Goal: Information Seeking & Learning: Check status

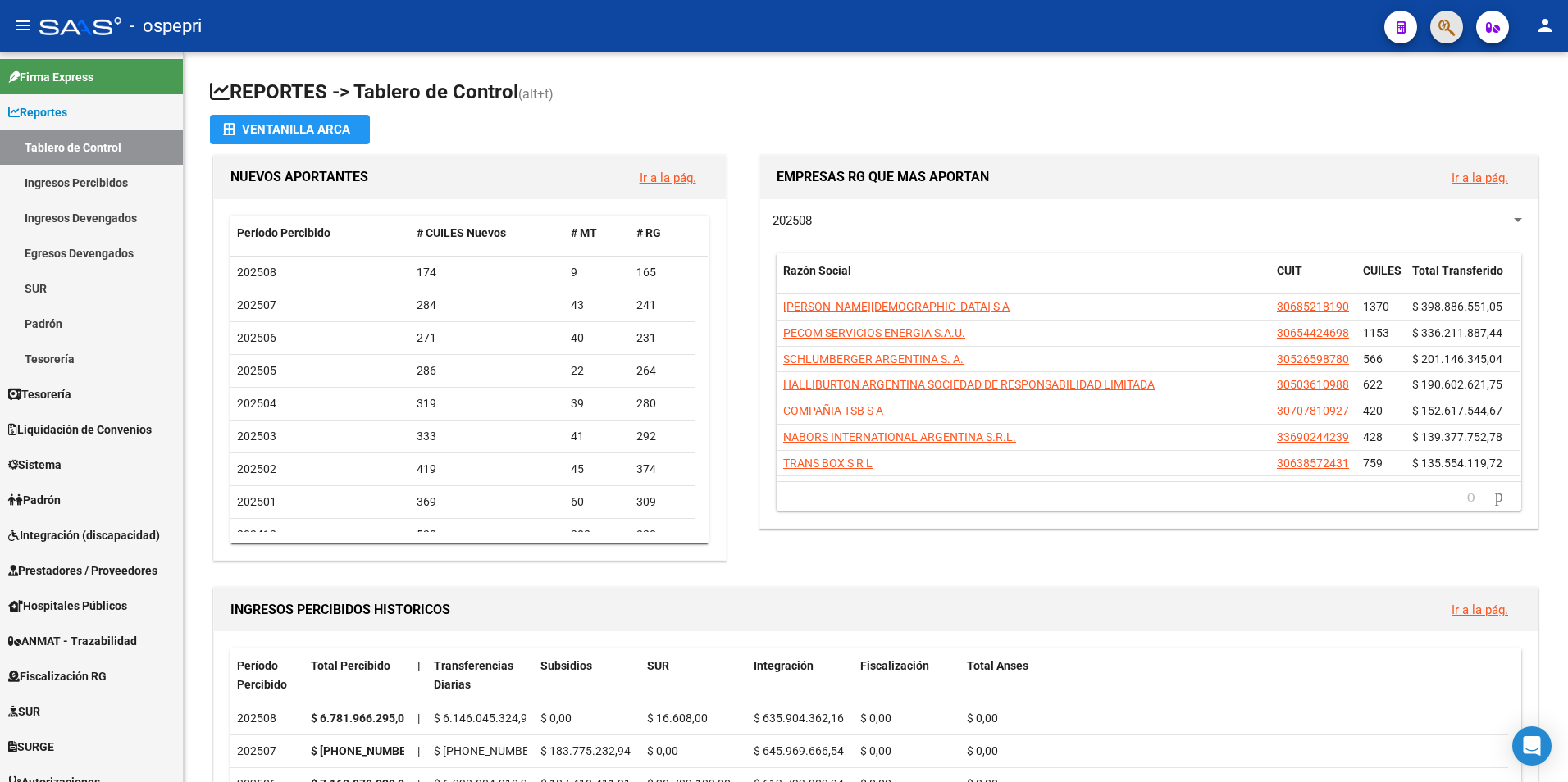
click at [1448, 15] on span "button" at bounding box center [1447, 27] width 17 height 33
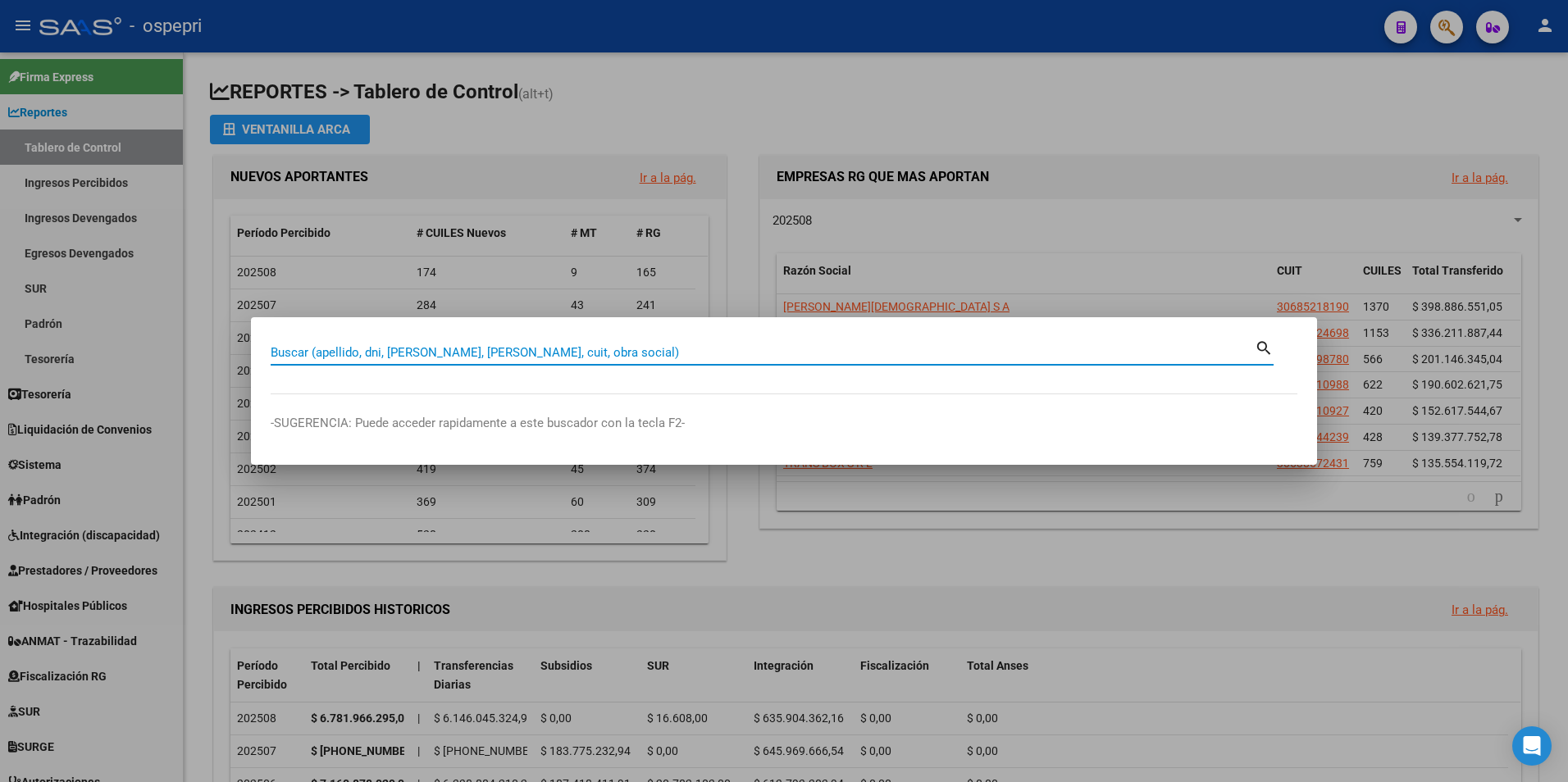
click at [393, 349] on input "Buscar (apellido, dni, [PERSON_NAME], [PERSON_NAME], cuit, obra social)" at bounding box center [763, 352] width 984 height 15
type input "28718542"
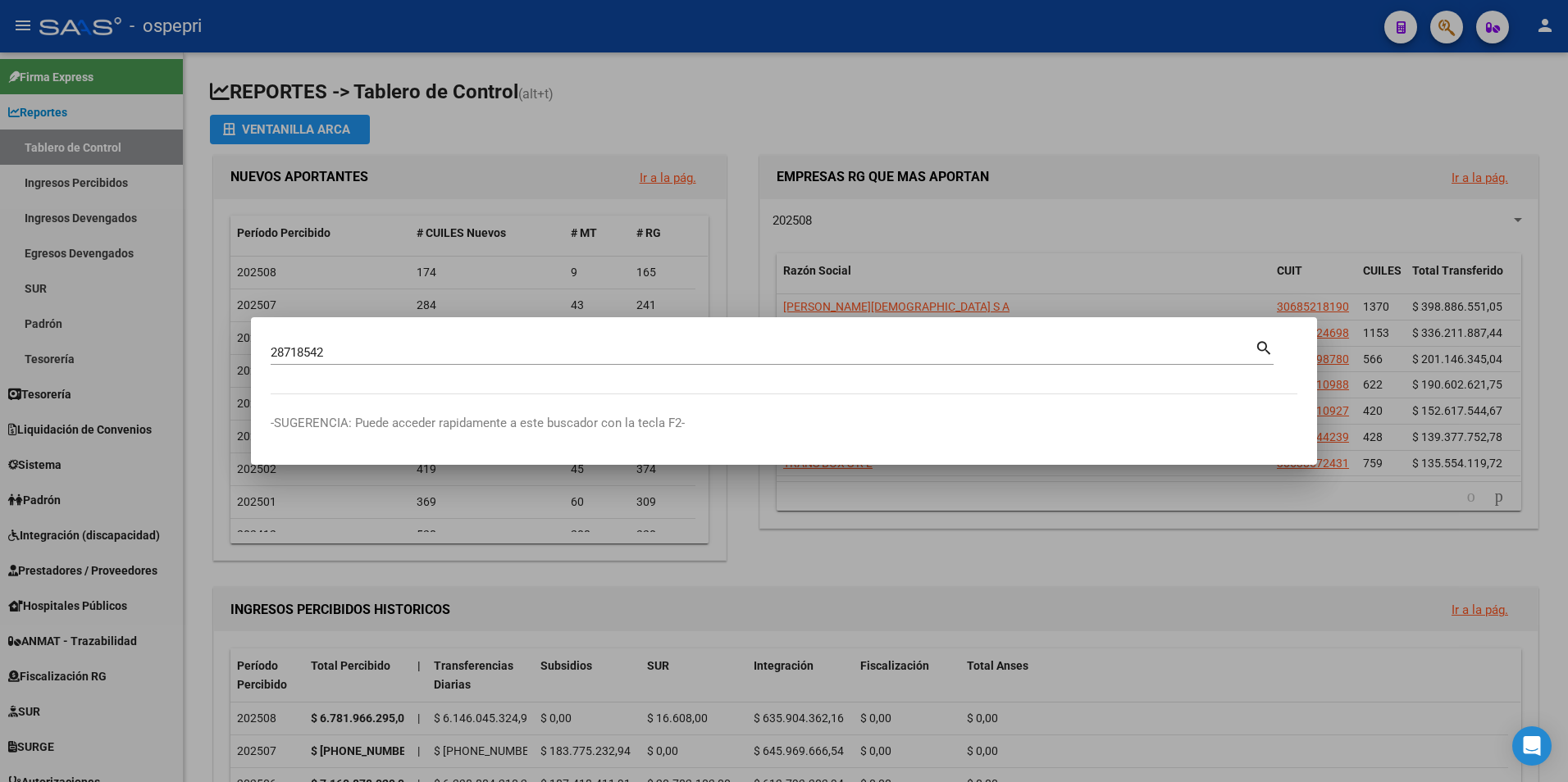
click at [1265, 340] on mat-icon "search" at bounding box center [1264, 347] width 18 height 19
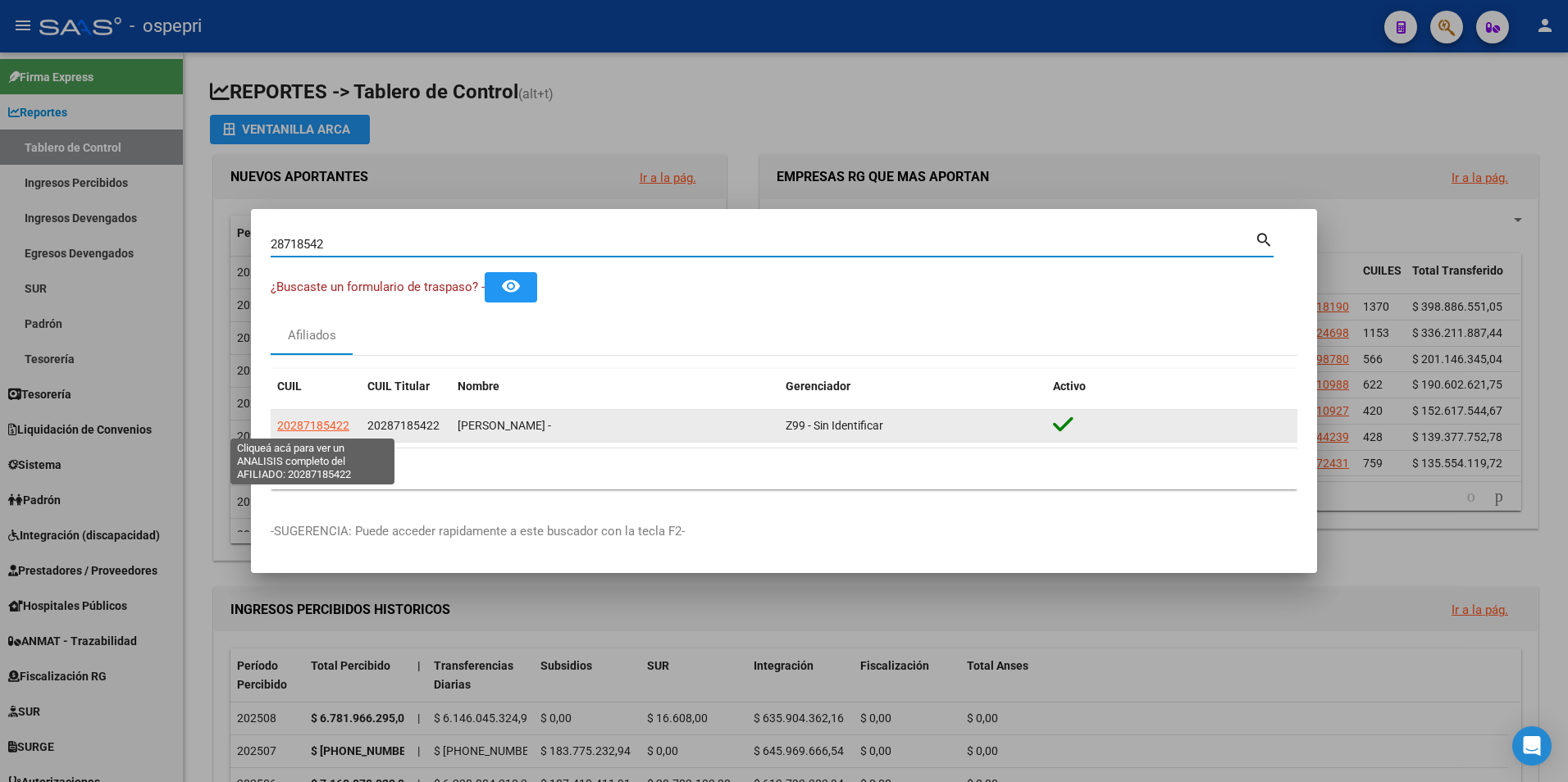
click at [325, 425] on span "20287185422" at bounding box center [313, 425] width 72 height 13
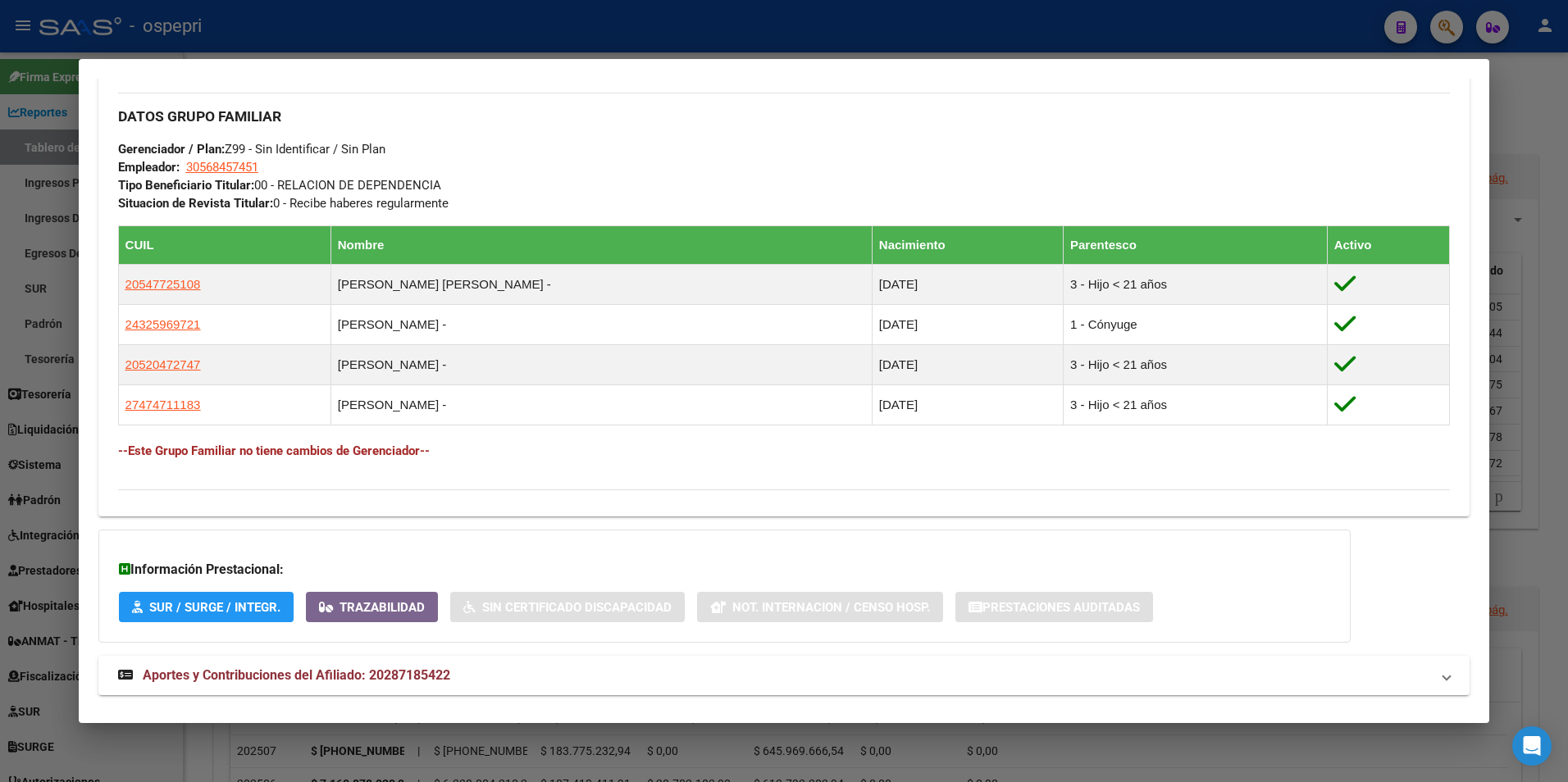
scroll to position [799, 0]
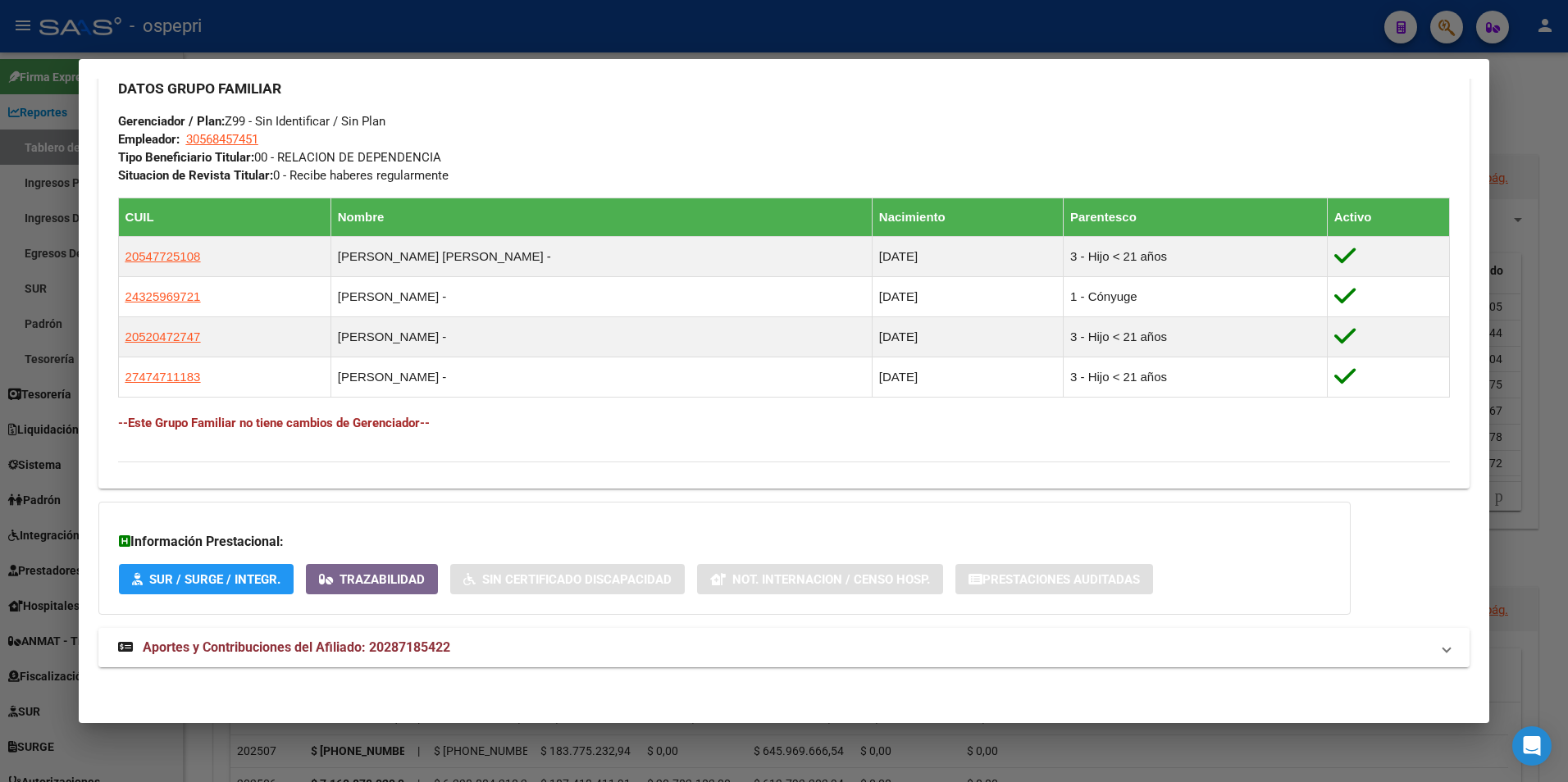
click at [277, 635] on mat-expansion-panel-header "Aportes y Contribuciones del Afiliado: 20287185422" at bounding box center [784, 648] width 1372 height 40
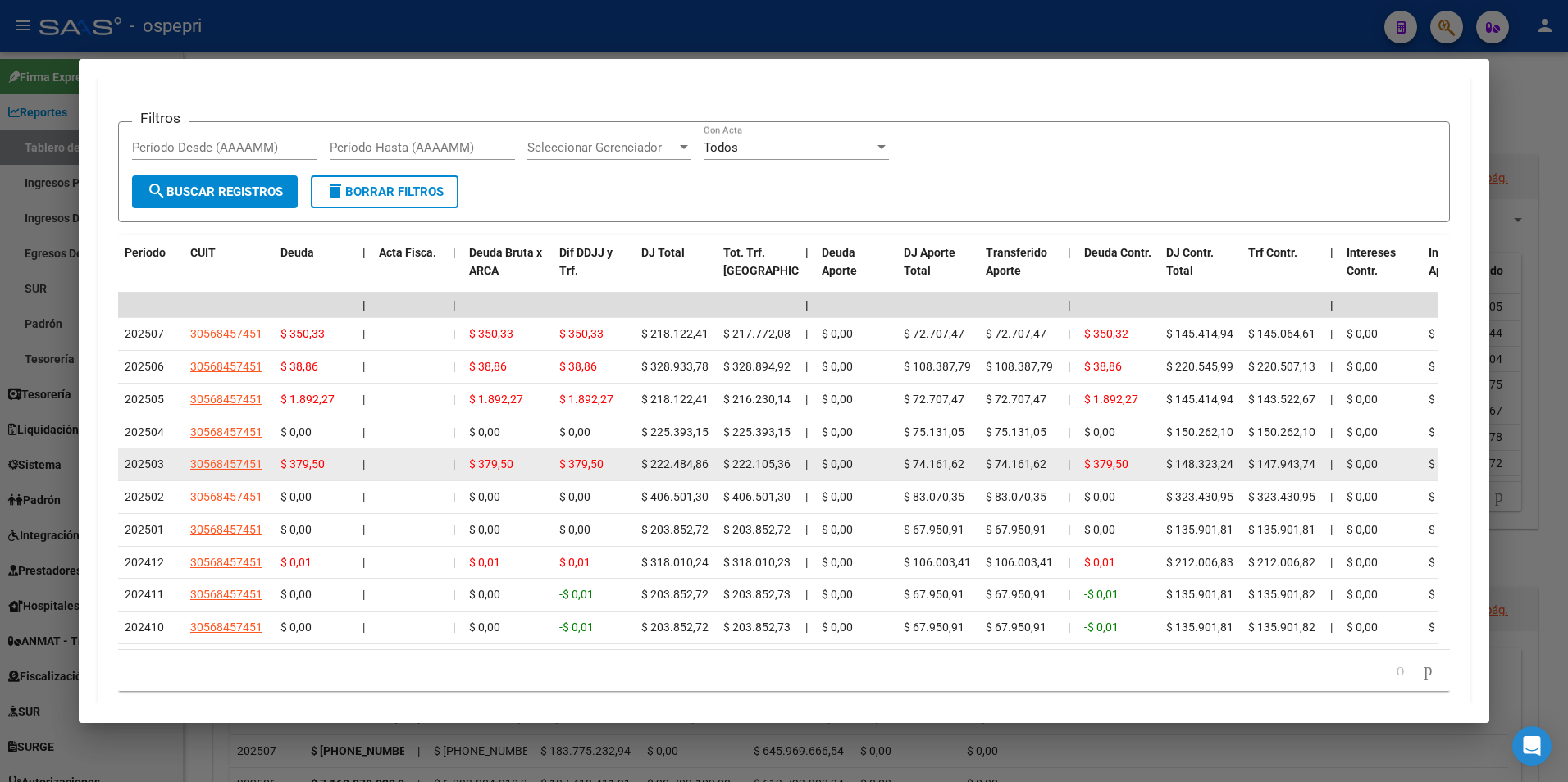
scroll to position [1446, 0]
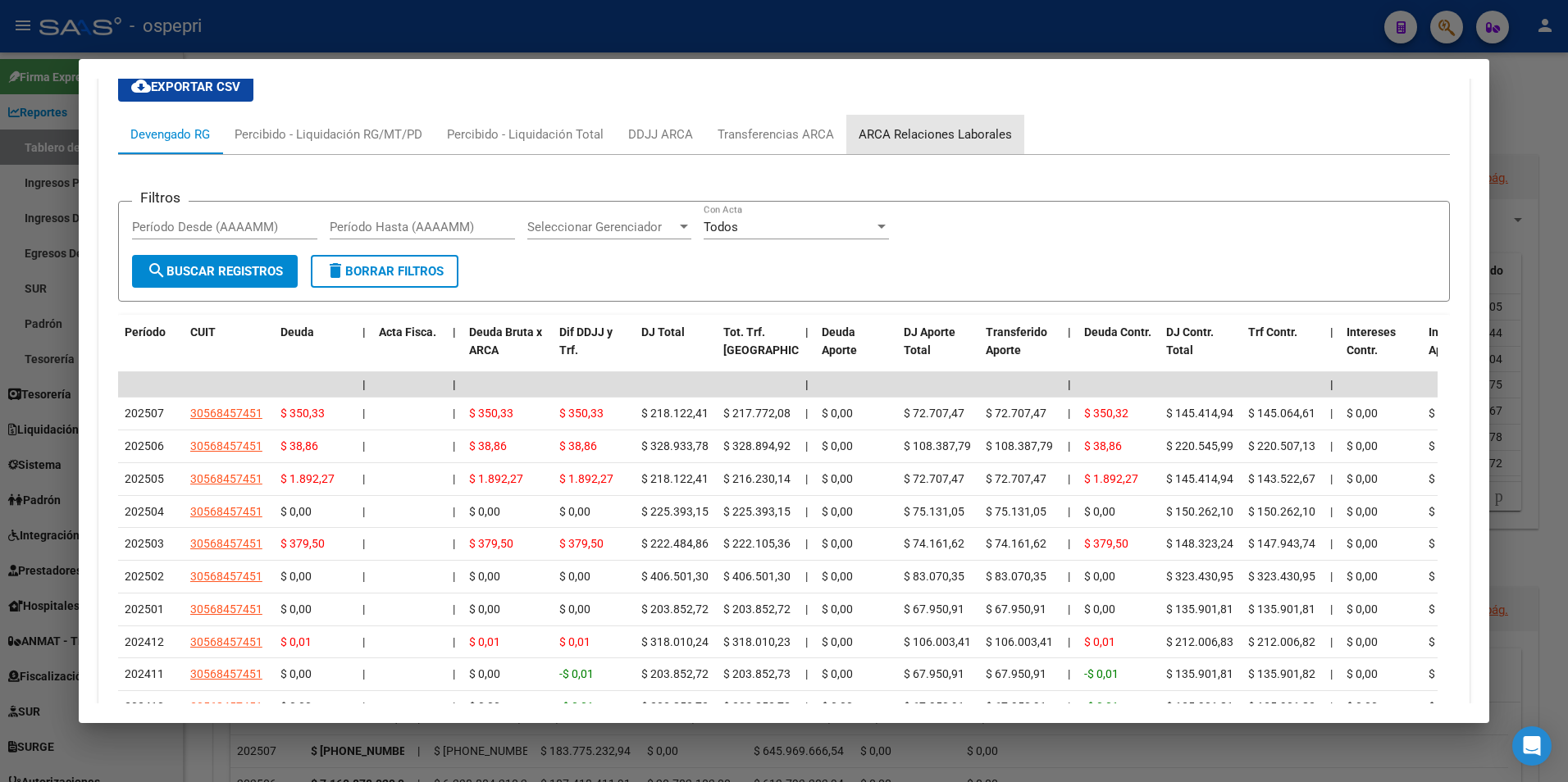
click at [964, 133] on div "ARCA Relaciones Laborales" at bounding box center [935, 134] width 154 height 18
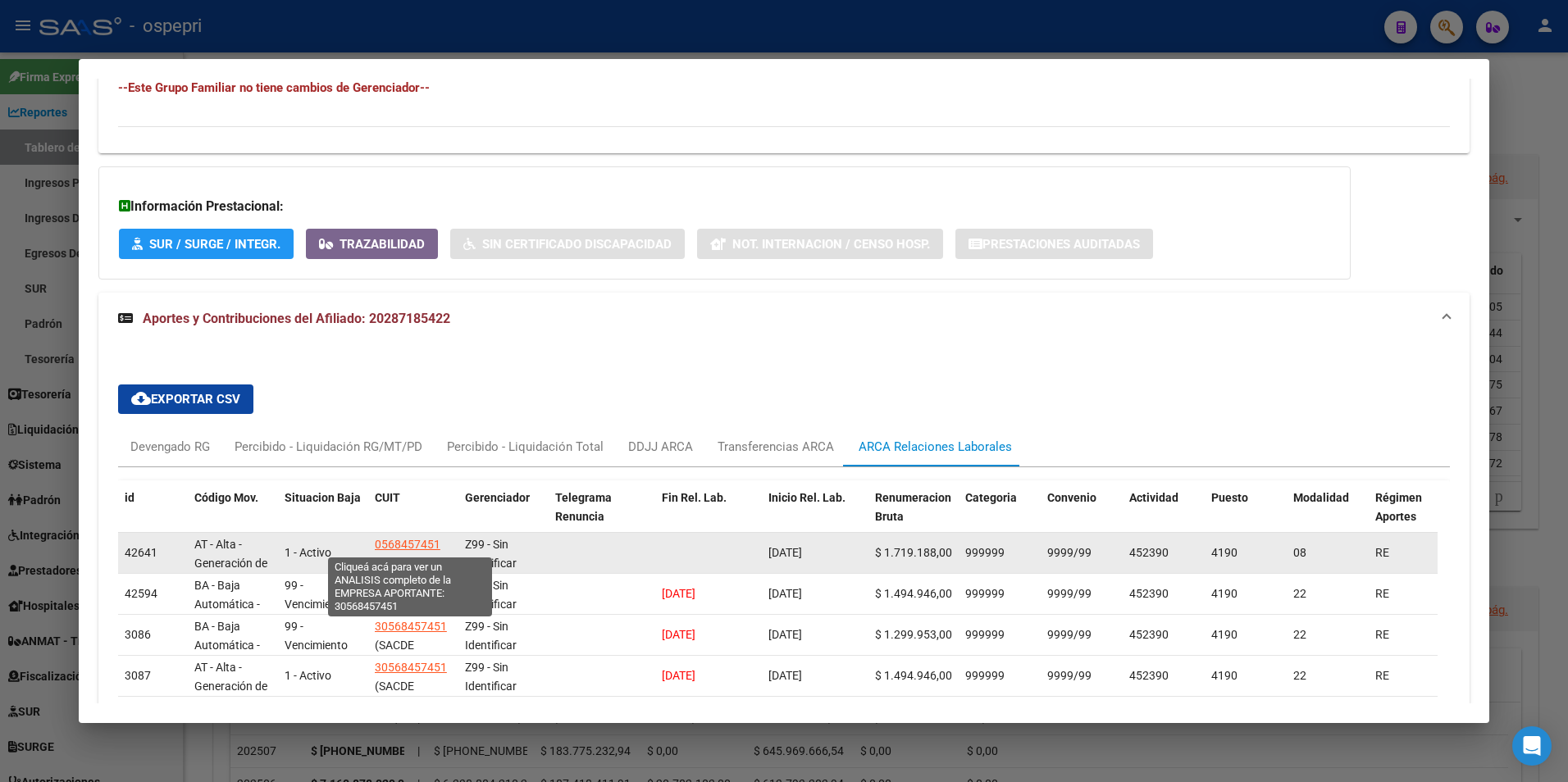
scroll to position [0, 0]
drag, startPoint x: 448, startPoint y: 545, endPoint x: 374, endPoint y: 546, distance: 74.0
click at [374, 546] on datatable-body-cell "30568457451 (SACDE SOCIEDAD ARGENTINA DE CONSTRUCCION Y DESARROLLO ESTRATEGICO …" at bounding box center [413, 554] width 91 height 40
copy span "30568457451"
